Goal: Information Seeking & Learning: Learn about a topic

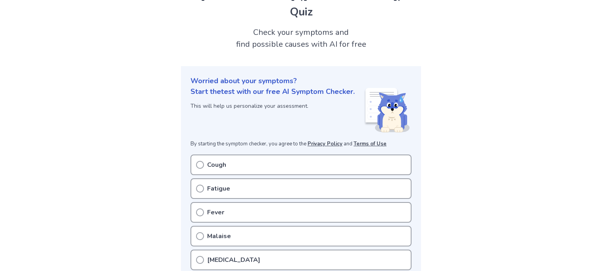
scroll to position [87, 0]
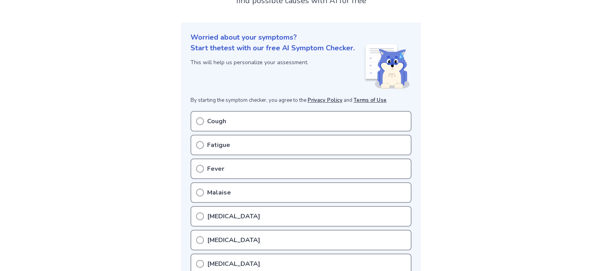
click at [305, 123] on div "Cough" at bounding box center [300, 121] width 221 height 21
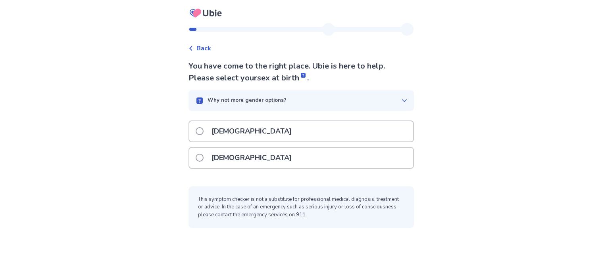
click at [293, 152] on div "[DEMOGRAPHIC_DATA]" at bounding box center [301, 158] width 224 height 20
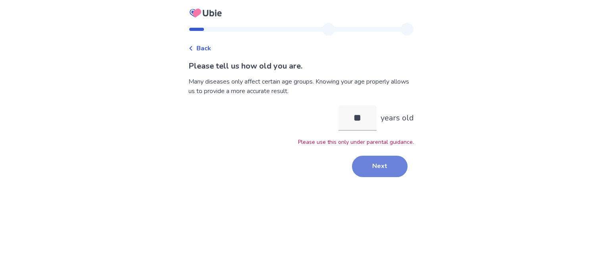
type input "**"
click at [381, 175] on button "Next" at bounding box center [380, 166] width 56 height 21
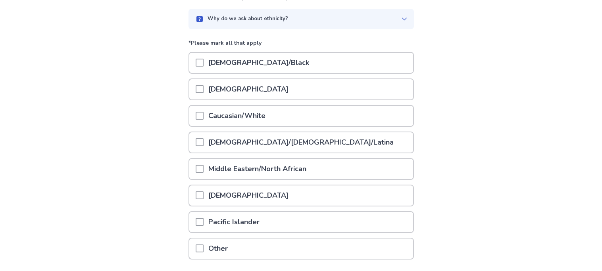
scroll to position [71, 0]
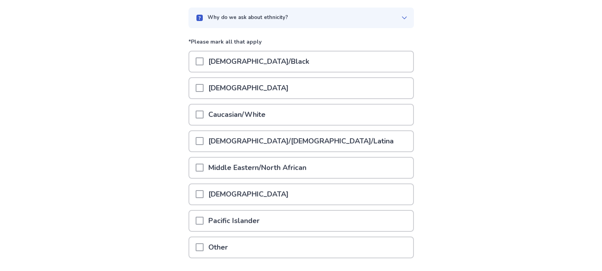
click at [274, 78] on div "Asian" at bounding box center [301, 88] width 224 height 20
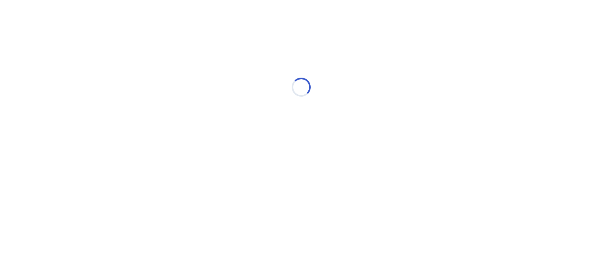
scroll to position [0, 0]
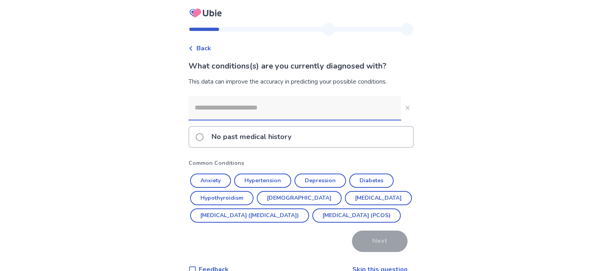
click at [254, 112] on input at bounding box center [294, 108] width 213 height 24
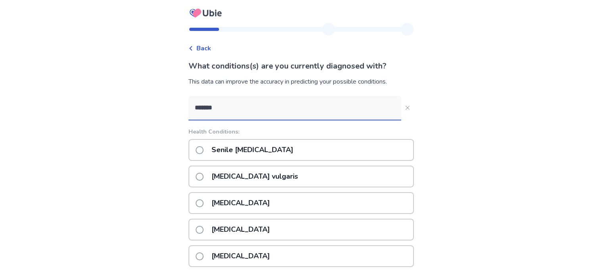
scroll to position [85, 0]
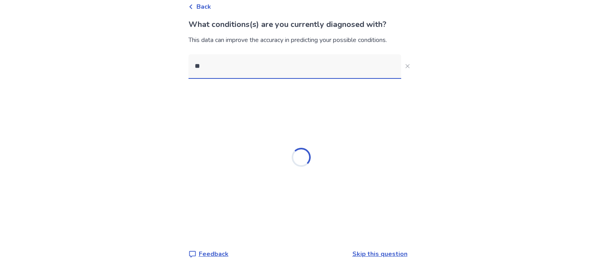
type input "*"
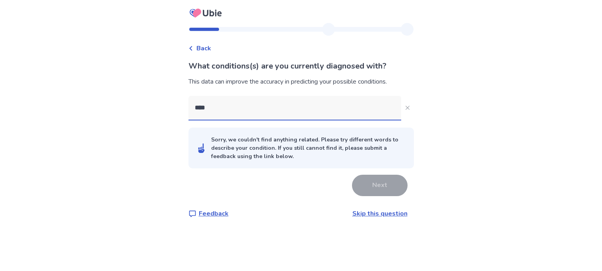
scroll to position [0, 0]
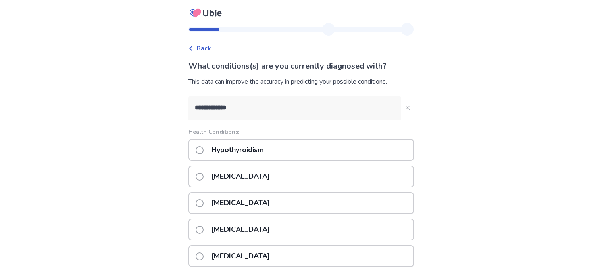
type input "**********"
click at [299, 157] on div "Hypothyroidism" at bounding box center [300, 150] width 225 height 22
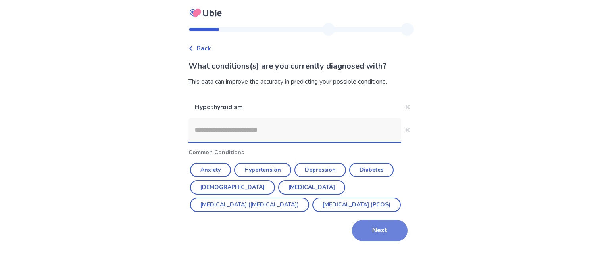
click at [365, 236] on button "Next" at bounding box center [380, 230] width 56 height 21
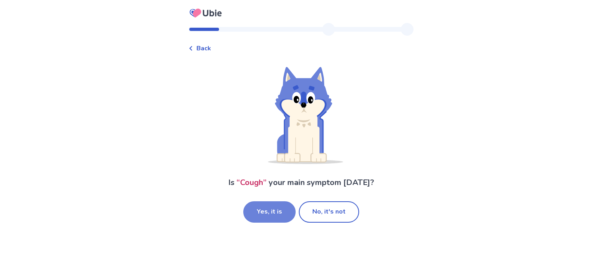
click at [275, 216] on button "Yes, it is" at bounding box center [269, 212] width 52 height 21
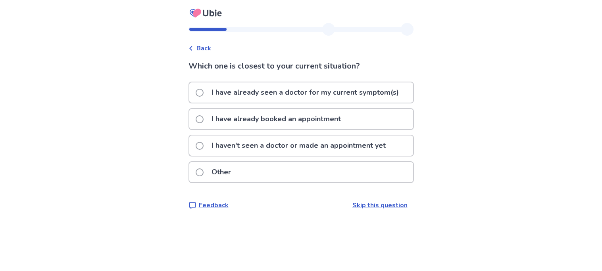
click at [252, 149] on p "I haven't seen a doctor or made an appointment yet" at bounding box center [299, 146] width 184 height 20
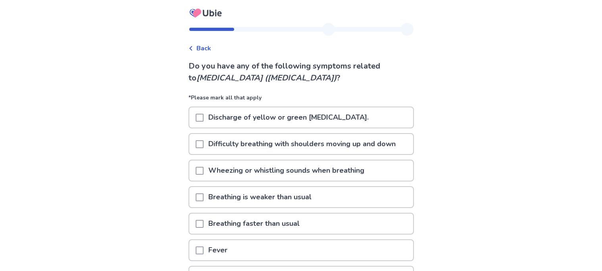
click at [198, 47] on div "Back" at bounding box center [199, 49] width 23 height 10
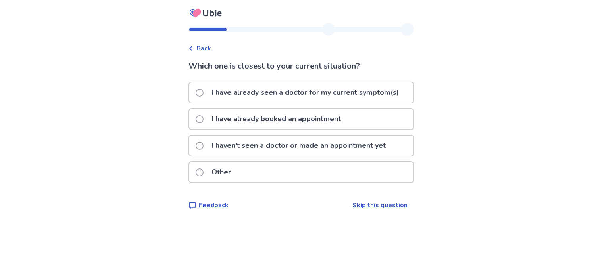
click at [257, 150] on p "I haven't seen a doctor or made an appointment yet" at bounding box center [299, 146] width 184 height 20
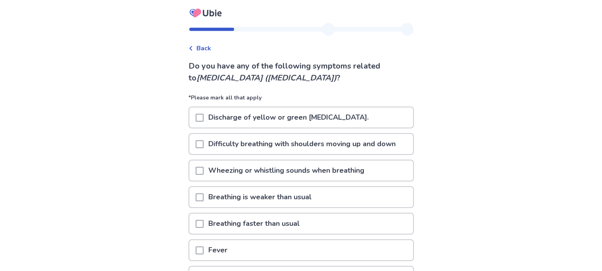
click at [268, 115] on p "Discharge of yellow or green [MEDICAL_DATA]." at bounding box center [289, 118] width 170 height 20
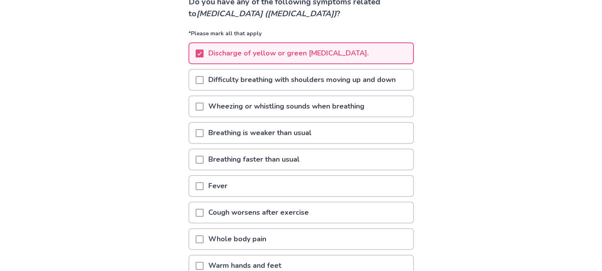
scroll to position [66, 0]
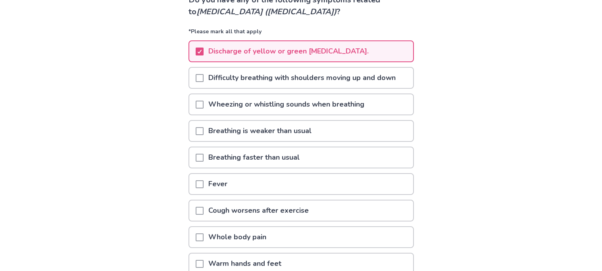
click at [333, 133] on div "Breathing is weaker than usual" at bounding box center [301, 131] width 224 height 20
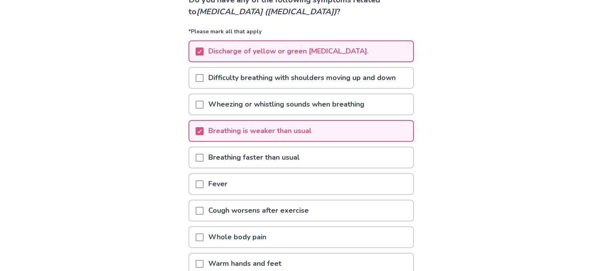
click at [327, 133] on div "Breathing is weaker than usual" at bounding box center [301, 131] width 224 height 20
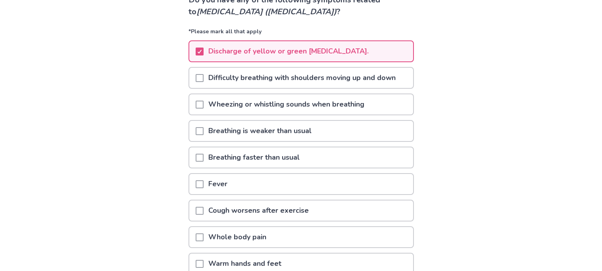
click at [311, 204] on p "Cough worsens after exercise" at bounding box center [259, 211] width 110 height 20
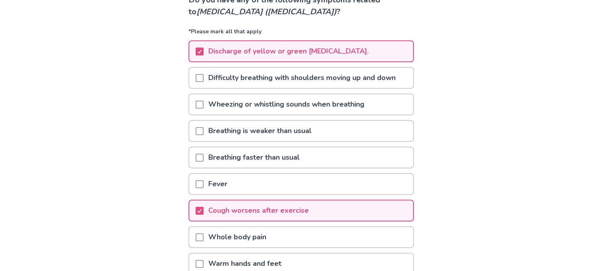
click at [310, 204] on p "Cough worsens after exercise" at bounding box center [259, 211] width 110 height 20
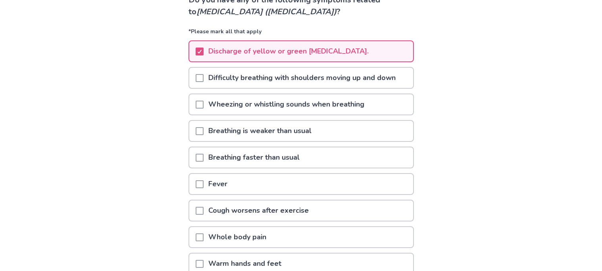
click at [293, 179] on div "Fever" at bounding box center [301, 184] width 224 height 20
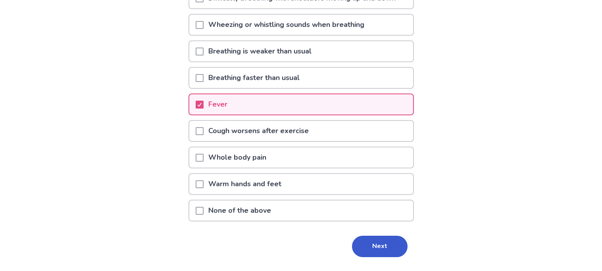
scroll to position [160, 0]
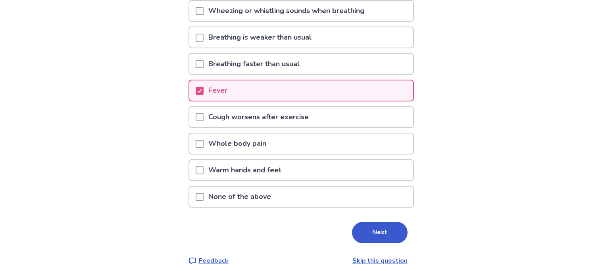
click at [282, 171] on p "Warm hands and feet" at bounding box center [245, 170] width 83 height 20
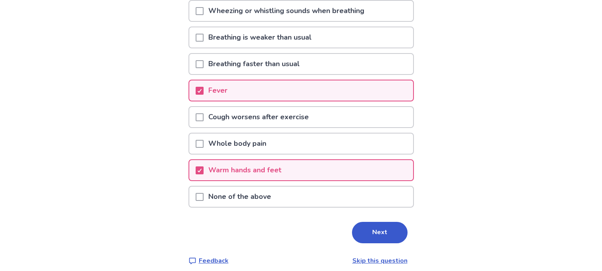
click at [269, 148] on p "Whole body pain" at bounding box center [237, 144] width 67 height 20
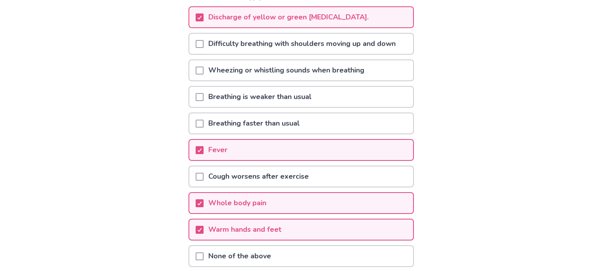
scroll to position [99, 0]
click at [344, 96] on div "Breathing is weaker than usual" at bounding box center [301, 98] width 224 height 20
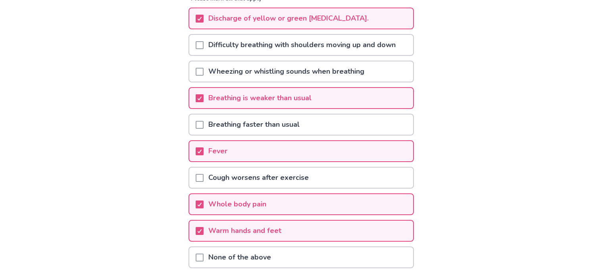
scroll to position [160, 0]
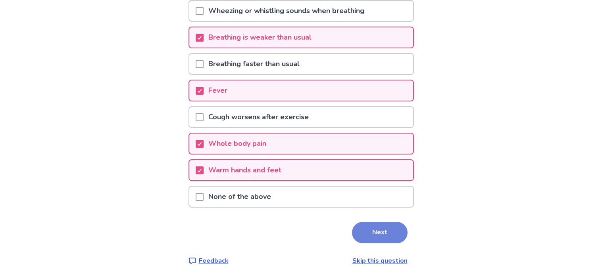
click at [381, 225] on button "Next" at bounding box center [380, 232] width 56 height 21
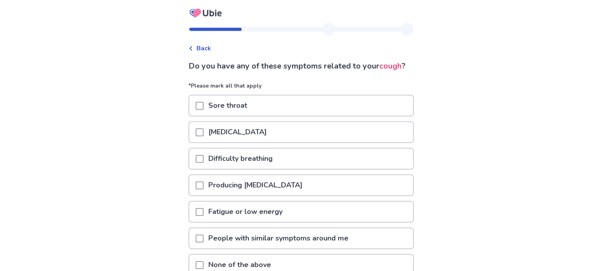
click at [275, 142] on div "Runny nose" at bounding box center [301, 132] width 224 height 20
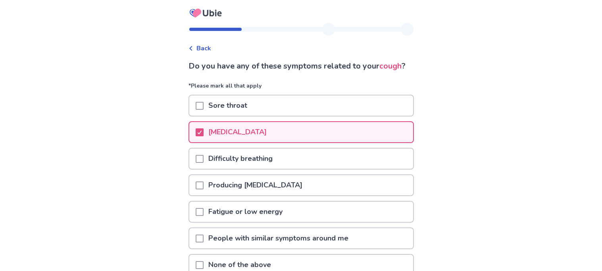
click at [279, 196] on div "Producing phlegm" at bounding box center [301, 185] width 224 height 20
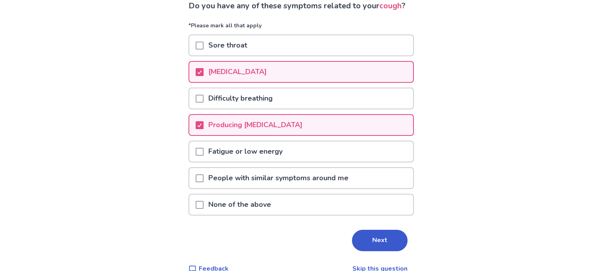
scroll to position [62, 0]
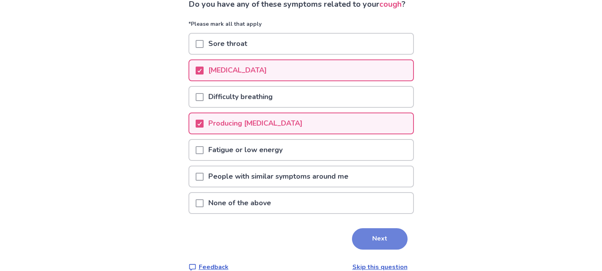
click at [387, 246] on button "Next" at bounding box center [380, 239] width 56 height 21
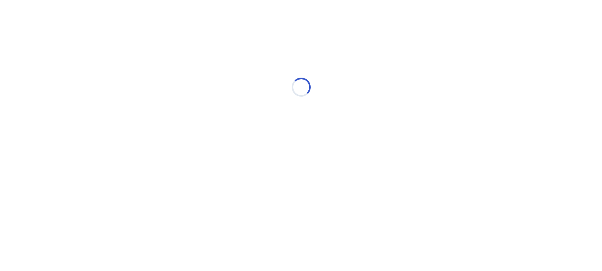
scroll to position [0, 0]
select select "*"
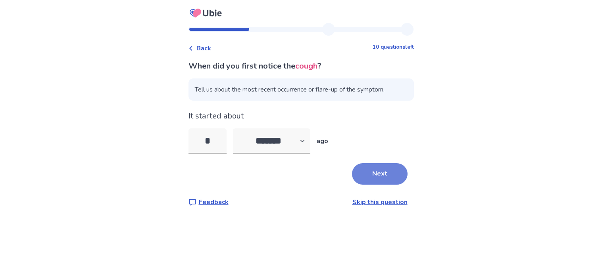
type input "*"
click at [382, 174] on button "Next" at bounding box center [380, 173] width 56 height 21
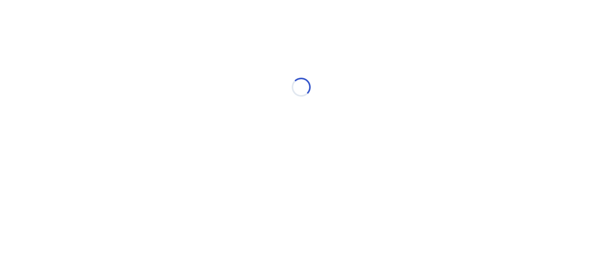
select select "*"
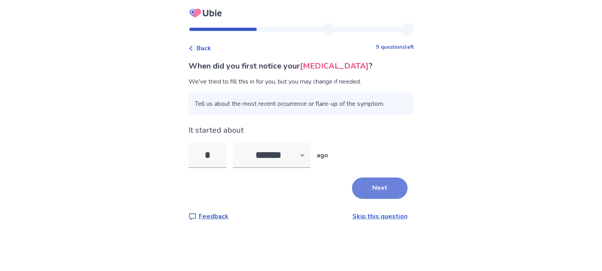
click at [383, 194] on button "Next" at bounding box center [380, 188] width 56 height 21
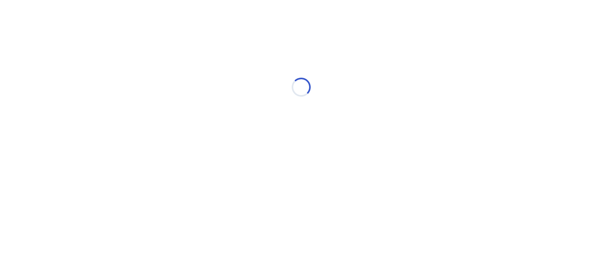
select select "*"
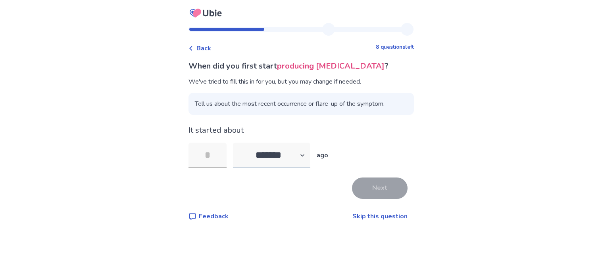
type input "*"
click at [282, 160] on select "******* ****** ******* ******** *******" at bounding box center [271, 155] width 77 height 25
select select "*"
click at [237, 143] on select "******* ****** ******* ******** *******" at bounding box center [271, 155] width 77 height 25
click at [375, 190] on button "Next" at bounding box center [380, 188] width 56 height 21
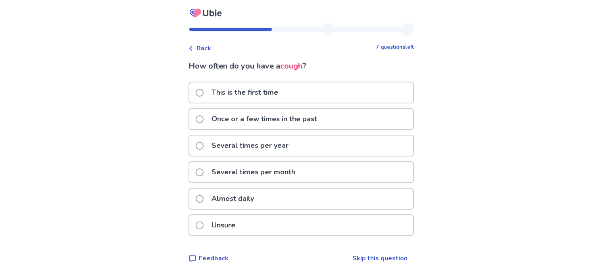
click at [293, 193] on div "Almost daily" at bounding box center [301, 199] width 224 height 20
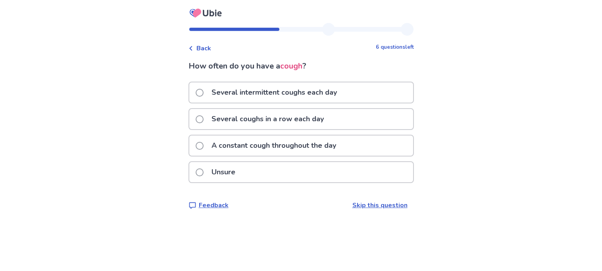
click at [261, 96] on p "Several intermittent coughs each day" at bounding box center [274, 93] width 135 height 20
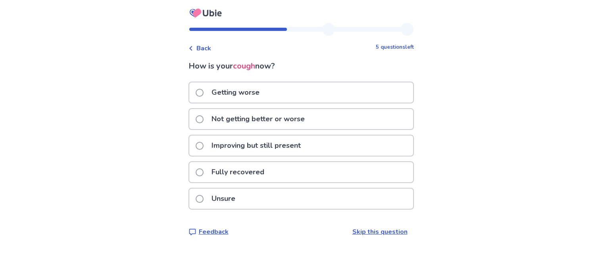
click at [272, 96] on div "Getting worse" at bounding box center [301, 93] width 224 height 20
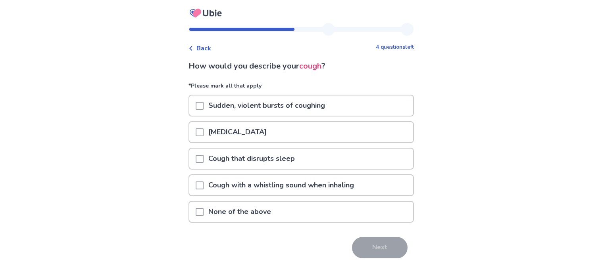
click at [275, 215] on p "None of the above" at bounding box center [240, 212] width 72 height 20
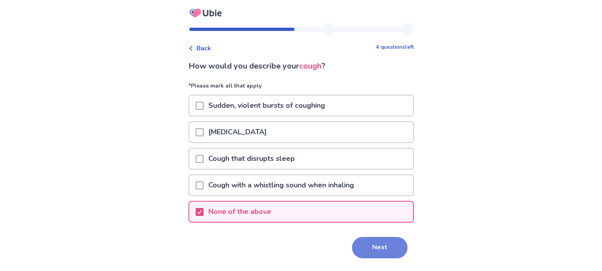
click at [373, 242] on button "Next" at bounding box center [380, 247] width 56 height 21
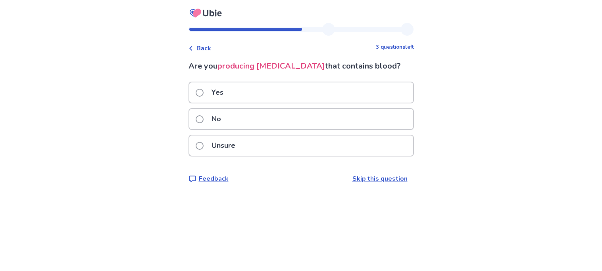
click at [301, 119] on div "No" at bounding box center [301, 119] width 224 height 20
click at [260, 148] on div "Unsure" at bounding box center [301, 146] width 224 height 20
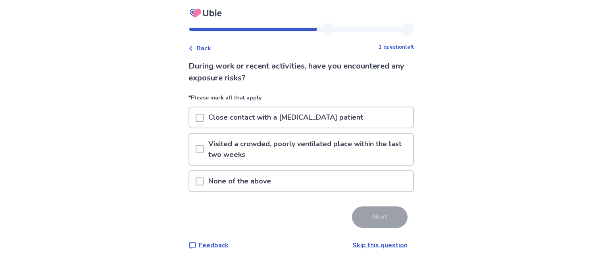
click at [202, 111] on div at bounding box center [200, 118] width 8 height 20
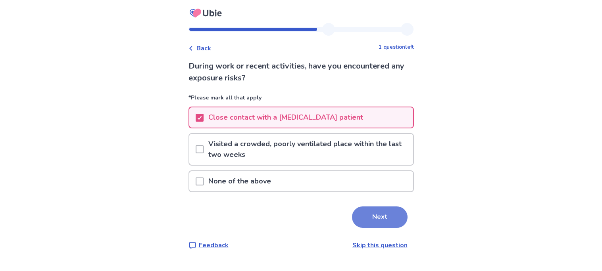
click at [369, 214] on button "Next" at bounding box center [380, 217] width 56 height 21
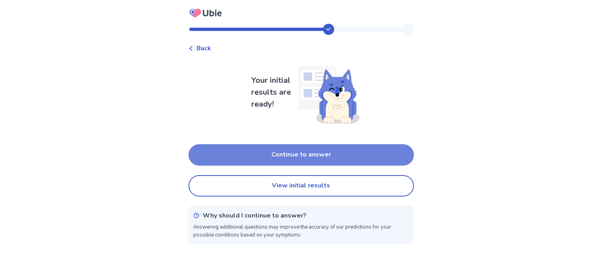
click at [311, 161] on button "Continue to answer" at bounding box center [300, 154] width 225 height 21
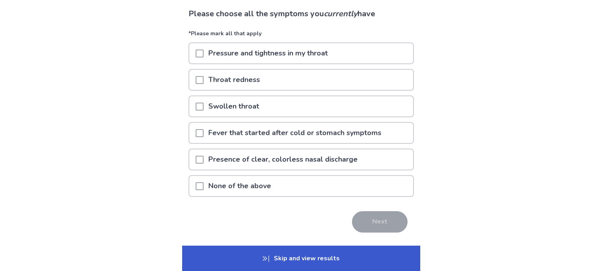
scroll to position [53, 0]
click at [361, 133] on p "Fever that started after cold or stomach symptoms" at bounding box center [295, 132] width 182 height 20
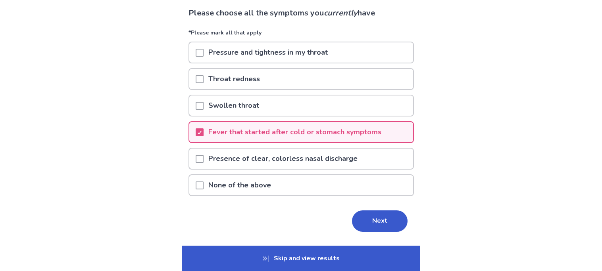
click at [354, 157] on p "Presence of clear, colorless nasal discharge" at bounding box center [283, 159] width 159 height 20
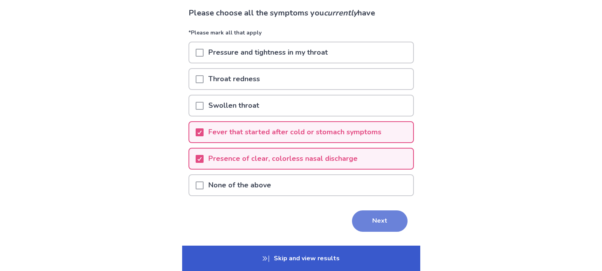
click at [363, 211] on button "Next" at bounding box center [380, 221] width 56 height 21
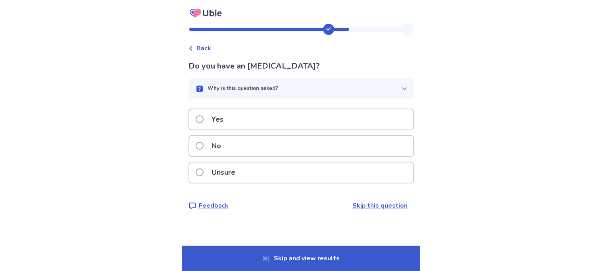
click at [316, 179] on div "Unsure" at bounding box center [301, 173] width 224 height 20
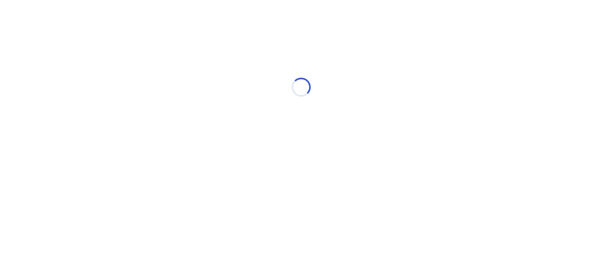
select select "*"
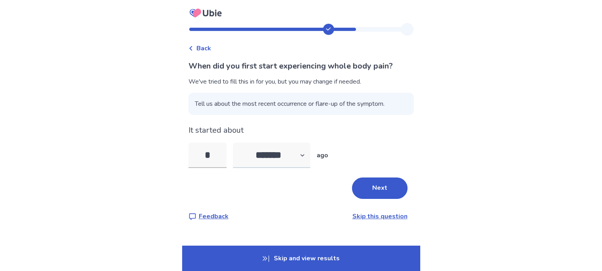
type input "*"
click at [270, 161] on select "******* ****** ******* ******** *******" at bounding box center [271, 155] width 77 height 25
select select "*"
click at [237, 143] on select "******* ****** ******* ******** *******" at bounding box center [271, 155] width 77 height 25
click at [381, 198] on button "Next" at bounding box center [380, 188] width 56 height 21
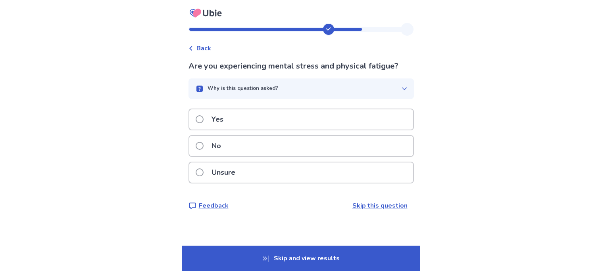
click at [296, 152] on div "No" at bounding box center [301, 146] width 224 height 20
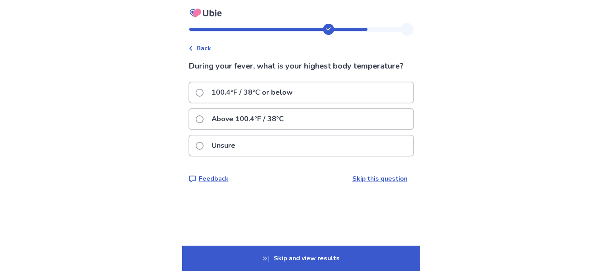
click at [251, 146] on div "Unsure" at bounding box center [301, 146] width 224 height 20
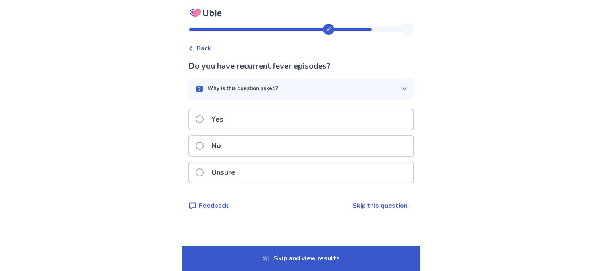
click at [245, 167] on div "Unsure" at bounding box center [301, 173] width 224 height 20
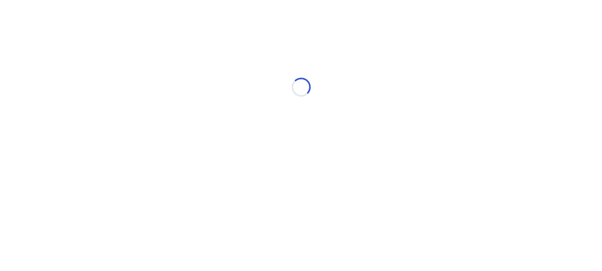
select select "*"
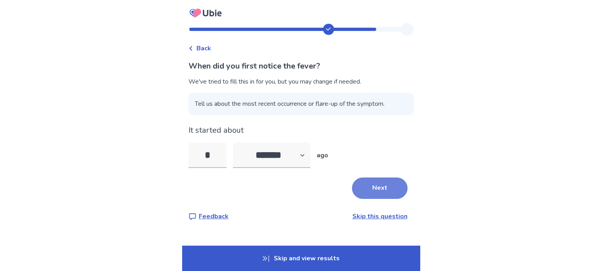
type input "*"
click at [354, 181] on button "Next" at bounding box center [380, 188] width 56 height 21
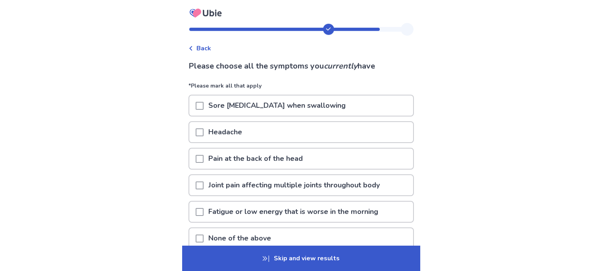
click at [357, 131] on div "Headache" at bounding box center [301, 132] width 224 height 20
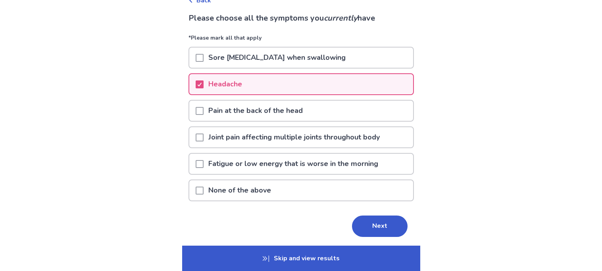
scroll to position [48, 0]
click at [359, 219] on button "Next" at bounding box center [380, 225] width 56 height 21
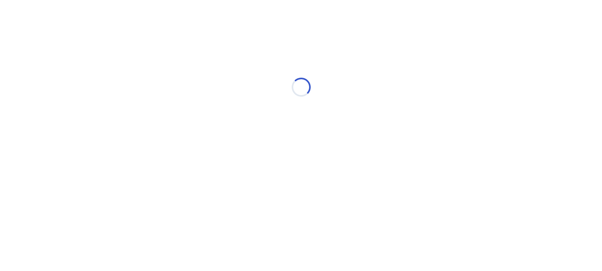
scroll to position [0, 0]
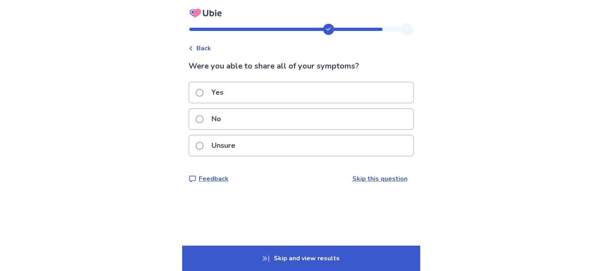
click at [259, 109] on div "No" at bounding box center [301, 119] width 224 height 20
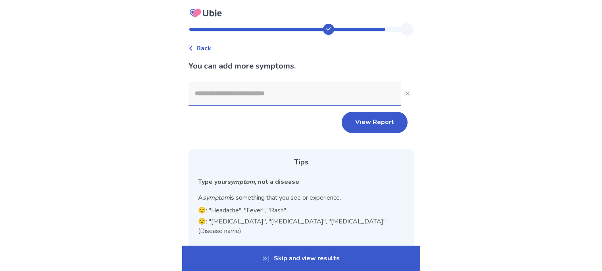
click at [246, 96] on input at bounding box center [294, 94] width 213 height 24
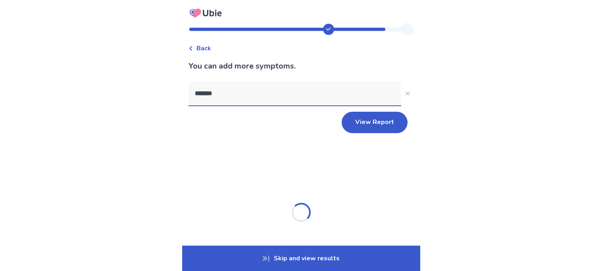
type input "********"
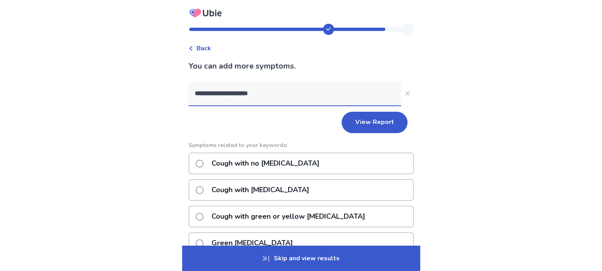
type input "**********"
click at [297, 191] on div "Cough with phlegm" at bounding box center [300, 190] width 225 height 22
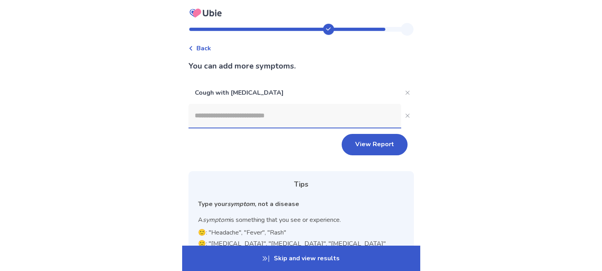
click at [245, 115] on input at bounding box center [294, 116] width 213 height 24
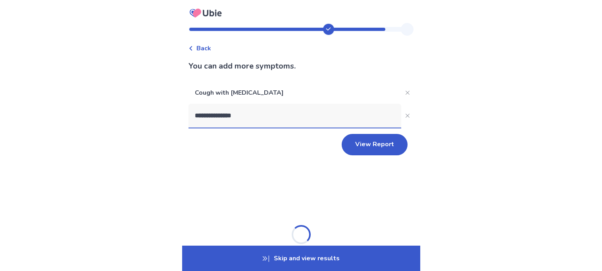
type input "**********"
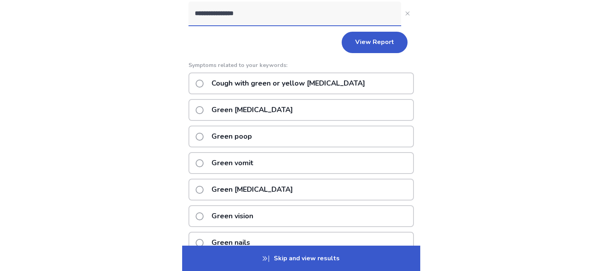
scroll to position [103, 0]
click at [221, 76] on p "Cough with green or yellow phlegm" at bounding box center [288, 83] width 163 height 20
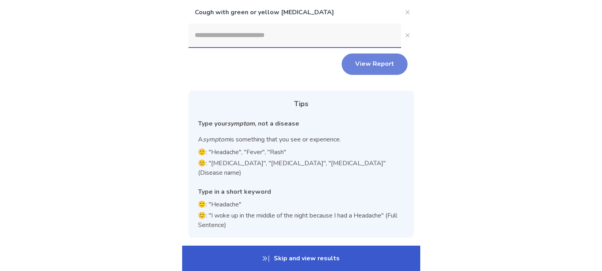
click at [386, 67] on button "View Report" at bounding box center [375, 64] width 66 height 21
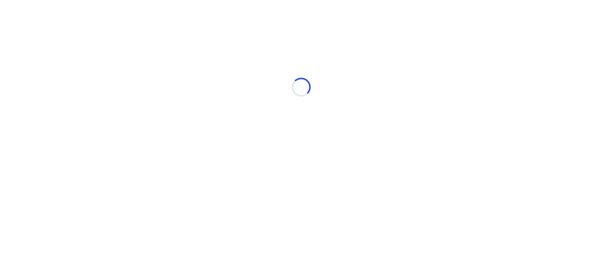
scroll to position [0, 0]
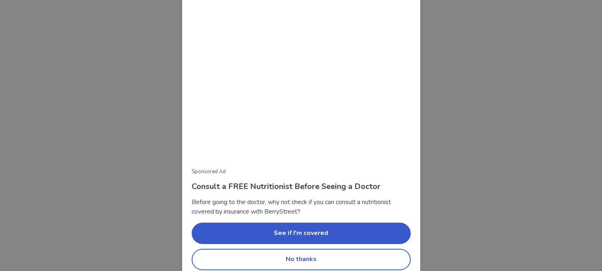
scroll to position [69, 0]
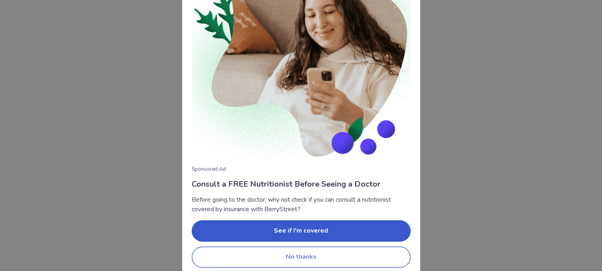
click at [358, 259] on button "No thanks" at bounding box center [301, 257] width 219 height 21
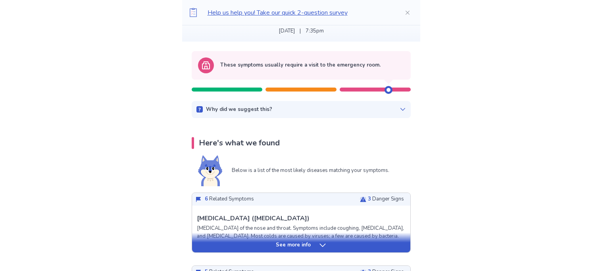
scroll to position [59, 0]
click at [380, 248] on div "See more info" at bounding box center [301, 245] width 218 height 8
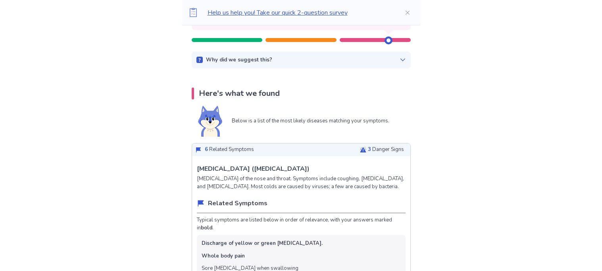
scroll to position [0, 0]
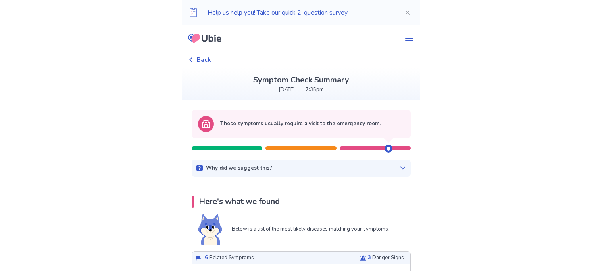
click at [317, 207] on div "Here's what we found" at bounding box center [301, 202] width 219 height 12
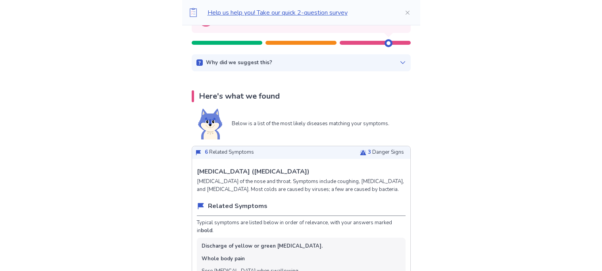
scroll to position [109, 0]
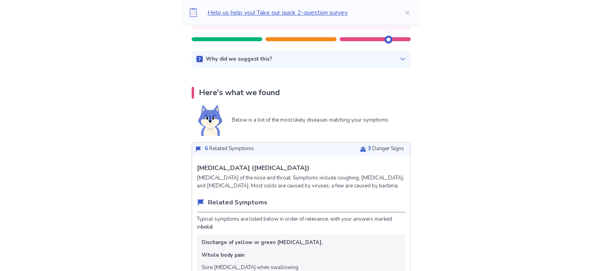
click at [380, 148] on p "3 Danger Signs" at bounding box center [386, 149] width 36 height 8
click at [368, 148] on span "3" at bounding box center [369, 148] width 3 height 7
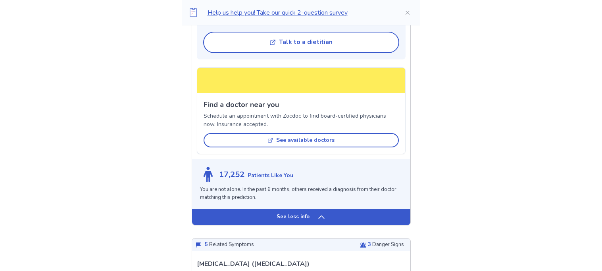
scroll to position [682, 0]
